Goal: Use online tool/utility: Utilize a website feature to perform a specific function

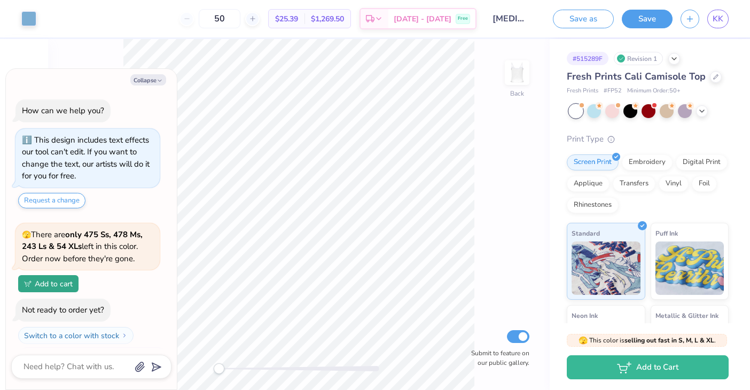
scroll to position [23, 0]
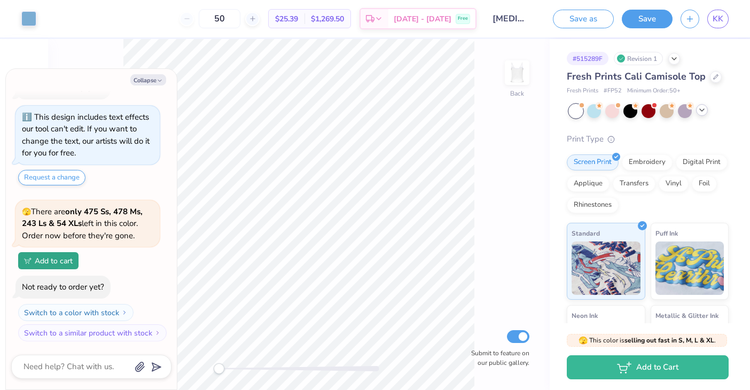
click at [705, 111] on icon at bounding box center [702, 110] width 9 height 9
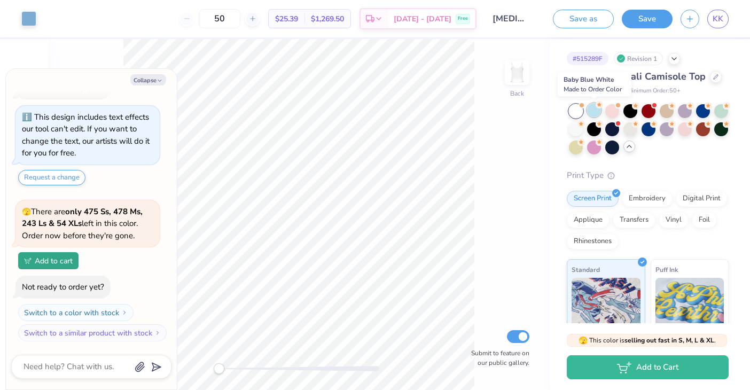
click at [597, 113] on div at bounding box center [594, 110] width 14 height 14
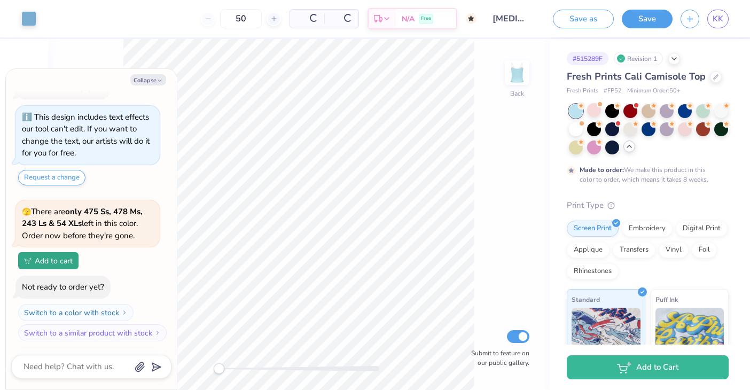
scroll to position [124, 0]
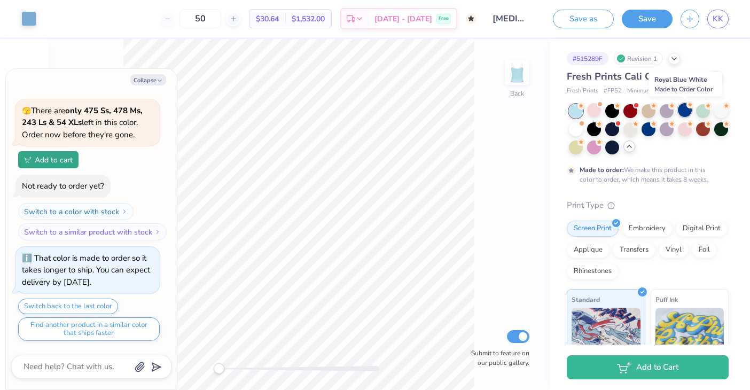
click at [690, 111] on div at bounding box center [685, 110] width 14 height 14
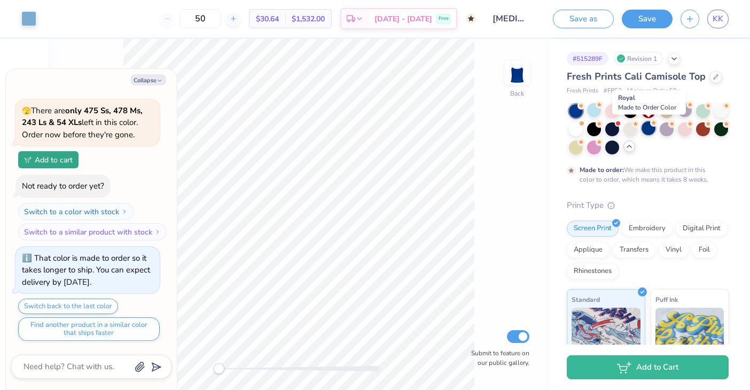
click at [652, 133] on div at bounding box center [649, 128] width 14 height 14
click at [597, 131] on div at bounding box center [594, 128] width 14 height 14
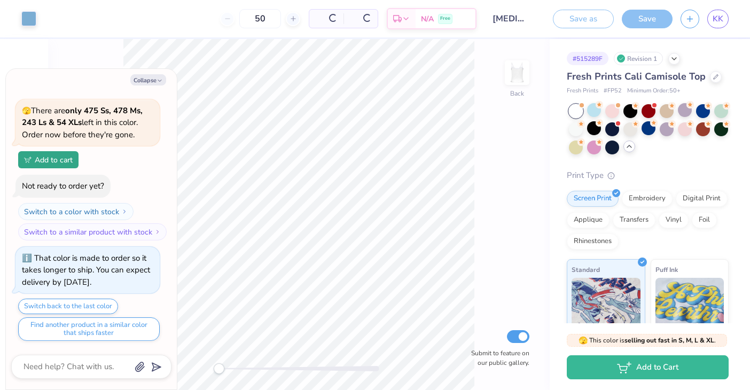
scroll to position [345, 0]
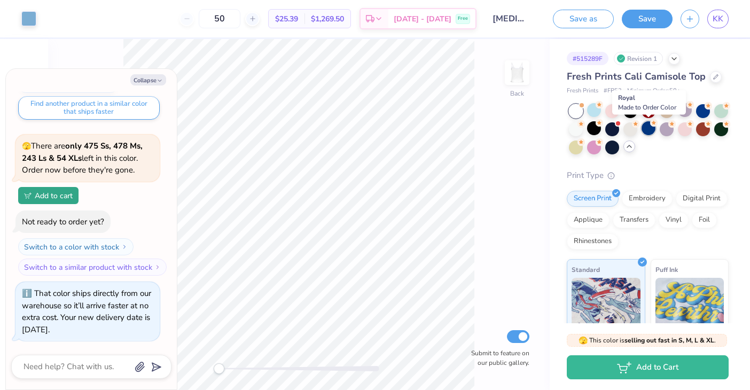
click at [648, 133] on div at bounding box center [649, 128] width 14 height 14
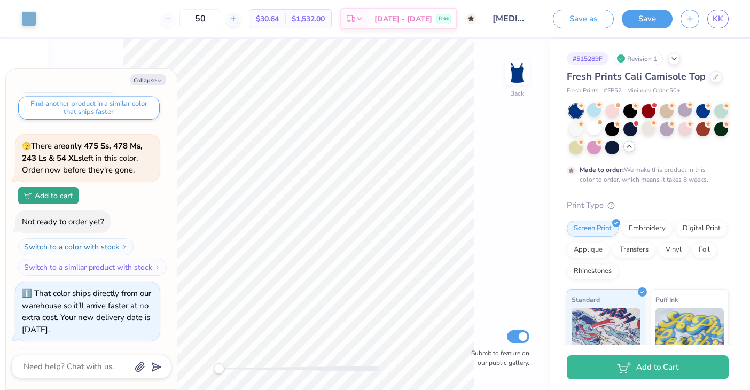
scroll to position [446, 0]
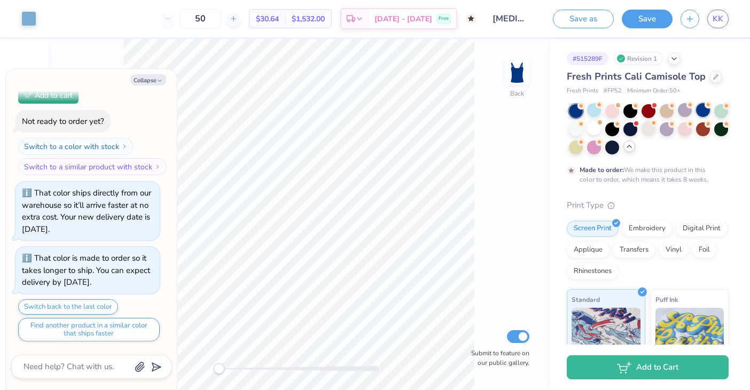
click at [706, 112] on div at bounding box center [703, 110] width 14 height 14
click at [651, 132] on div at bounding box center [649, 128] width 14 height 14
click at [658, 24] on button "Save" at bounding box center [647, 17] width 51 height 19
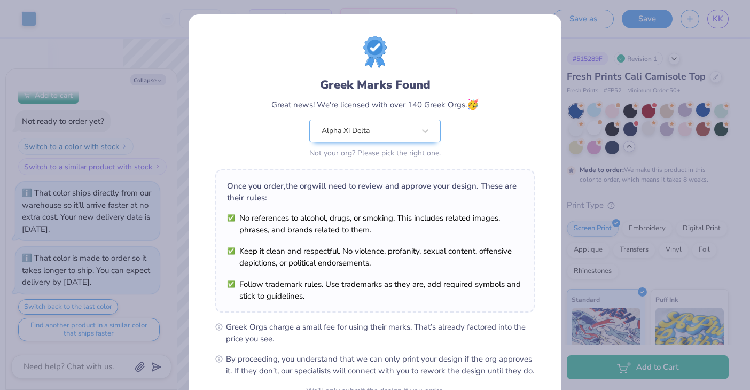
scroll to position [110, 0]
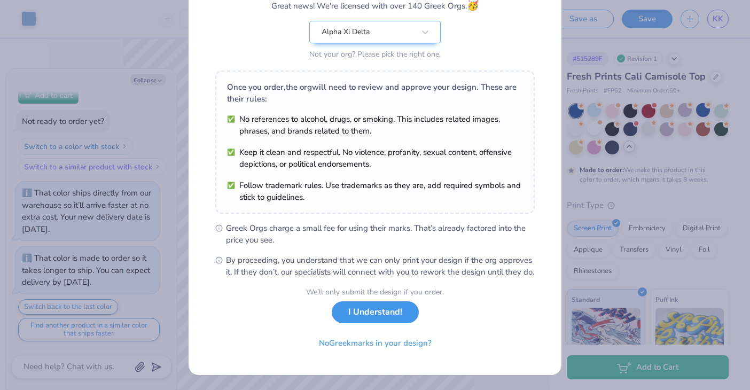
click at [390, 311] on button "I Understand!" at bounding box center [375, 312] width 87 height 22
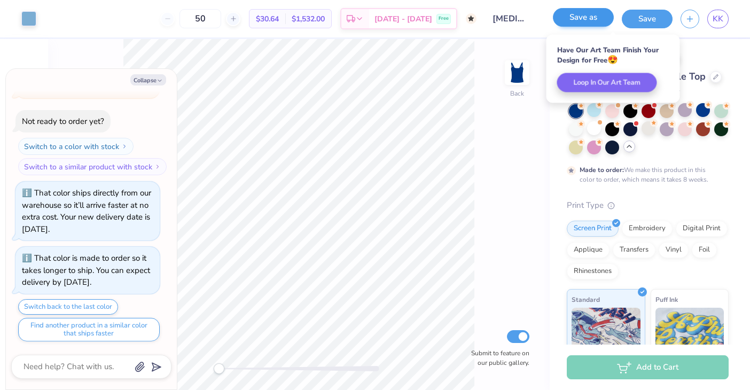
type textarea "x"
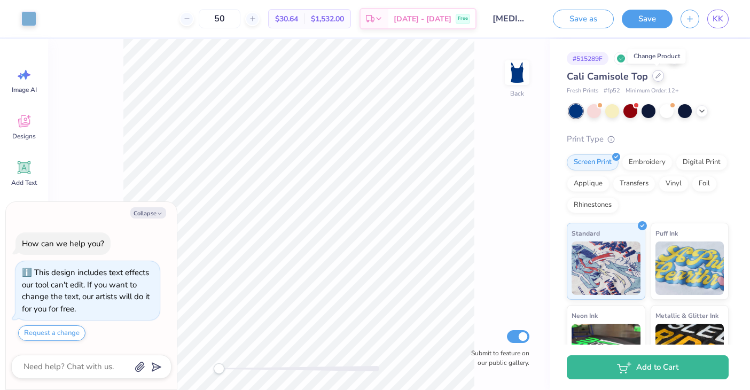
click at [657, 78] on icon at bounding box center [658, 75] width 5 height 5
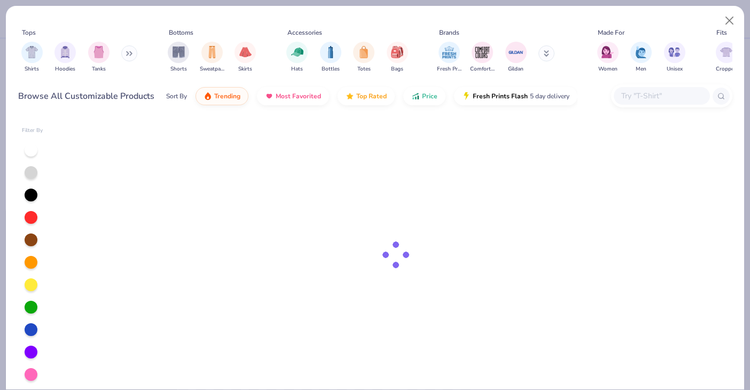
type textarea "x"
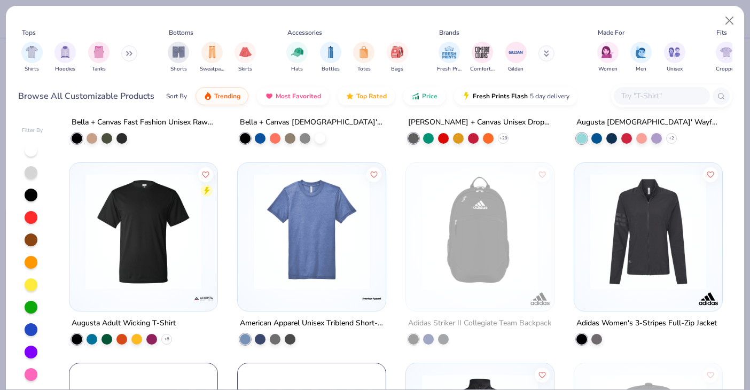
scroll to position [11707, 0]
